Goal: Navigation & Orientation: Find specific page/section

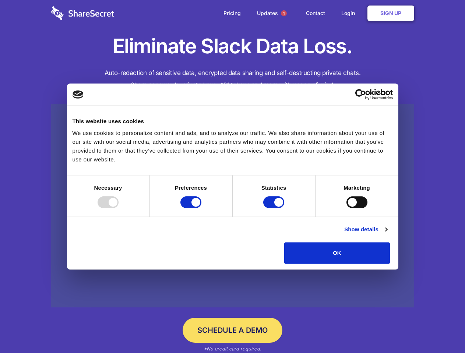
click at [119, 208] on div at bounding box center [108, 203] width 21 height 12
click at [201, 208] on input "Preferences" at bounding box center [190, 203] width 21 height 12
checkbox input "false"
click at [275, 208] on input "Statistics" at bounding box center [273, 203] width 21 height 12
checkbox input "false"
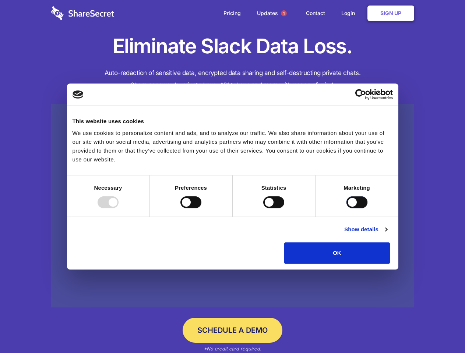
click at [346, 208] on input "Marketing" at bounding box center [356, 203] width 21 height 12
checkbox input "true"
click at [387, 234] on link "Show details" at bounding box center [365, 229] width 43 height 9
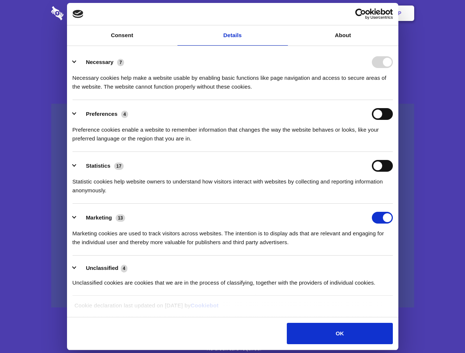
click at [393, 100] on li "Necessary 7 Necessary cookies help make a website usable by enabling basic func…" at bounding box center [233, 74] width 320 height 52
click at [283, 13] on span "1" at bounding box center [284, 13] width 6 height 6
